Goal: Check status

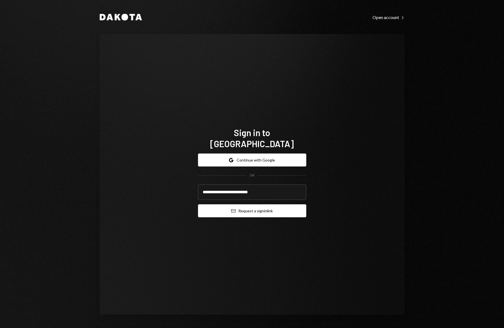
type input "**********"
click at [255, 207] on button "Email Request a sign in link" at bounding box center [252, 210] width 108 height 13
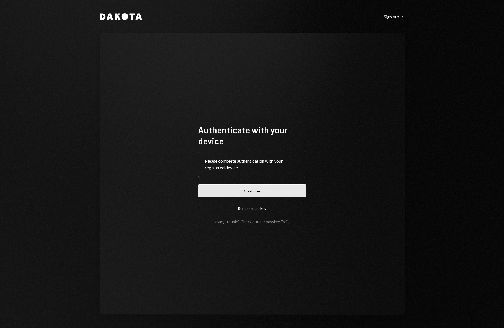
click at [279, 188] on button "Continue" at bounding box center [252, 190] width 108 height 13
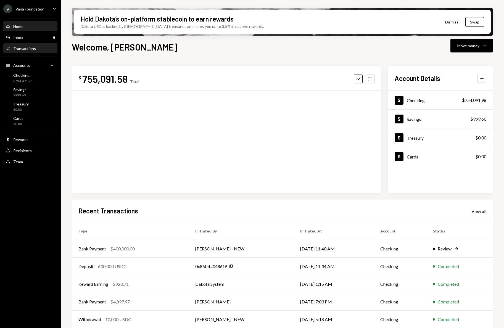
click at [30, 51] on div "Transactions" at bounding box center [24, 48] width 23 height 5
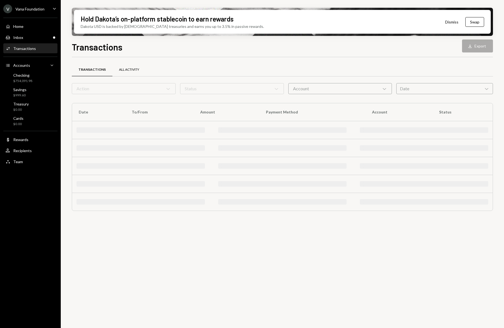
click at [131, 71] on div "All Activity" at bounding box center [129, 69] width 20 height 5
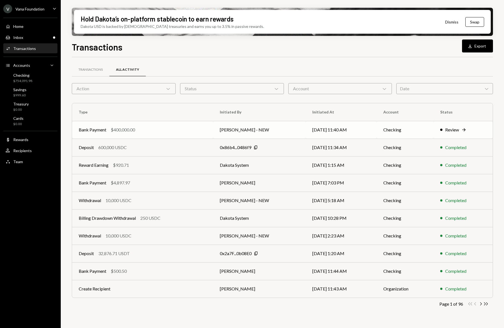
click at [463, 129] on icon "Right Arrow" at bounding box center [464, 130] width 6 height 6
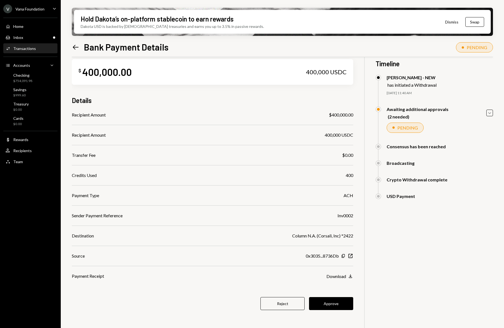
scroll to position [42, 0]
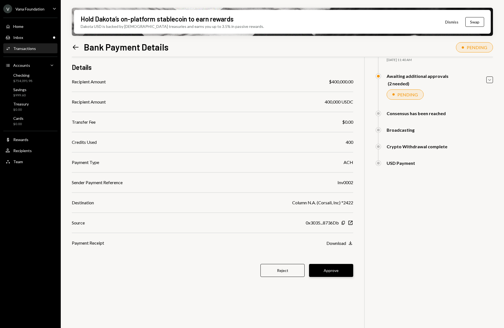
click at [344, 271] on button "Approve" at bounding box center [331, 270] width 44 height 13
click at [494, 80] on div "Hold Dakota’s on-platform stablecoin to earn rewards Dakota USD is backed by U.…" at bounding box center [282, 164] width 443 height 328
click at [492, 80] on icon "Caret Down" at bounding box center [489, 80] width 6 height 6
